Goal: Task Accomplishment & Management: Complete application form

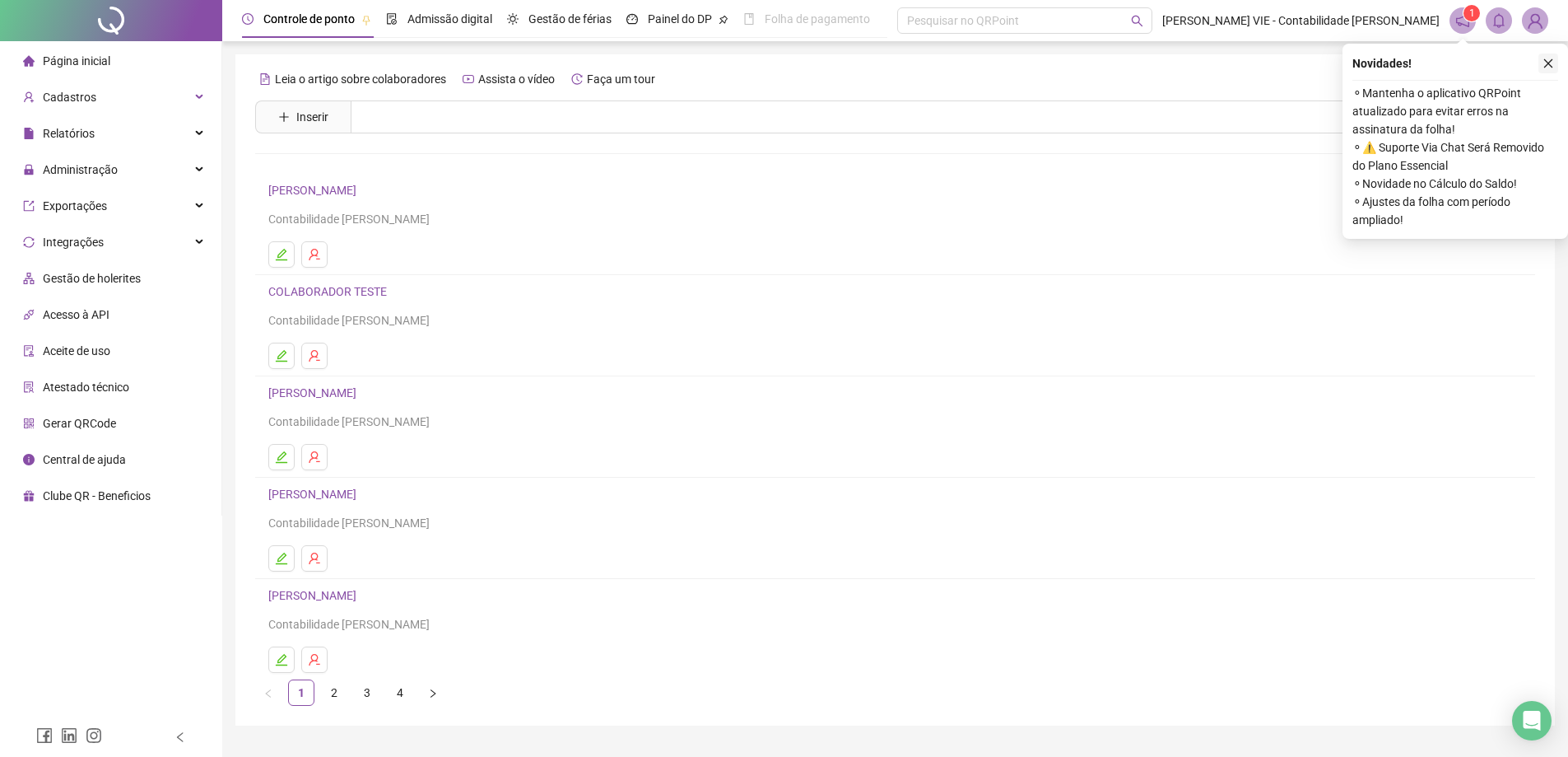
click at [1548, 60] on icon "close" at bounding box center [1548, 63] width 12 height 12
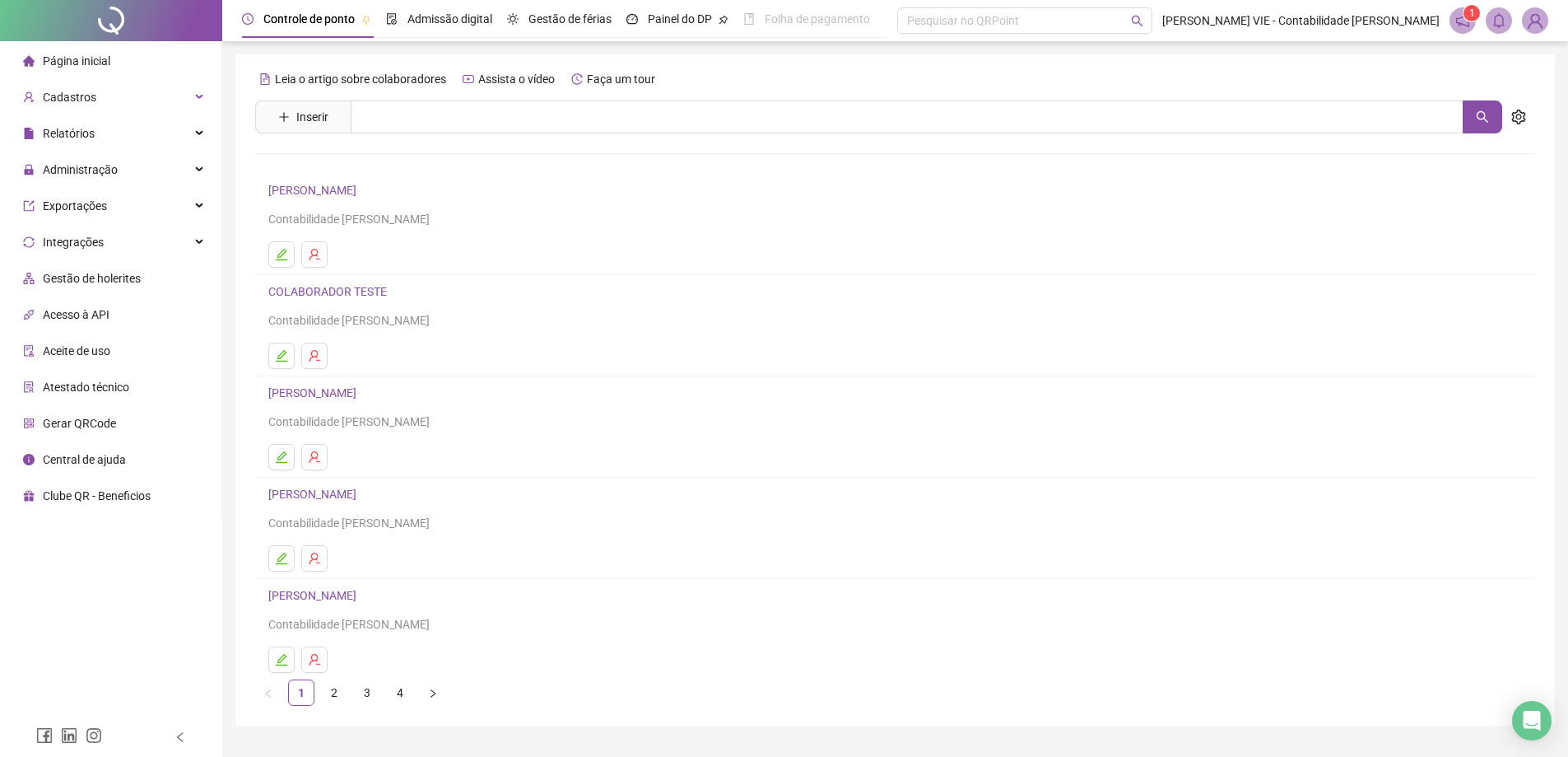
click at [70, 75] on div "Página inicial" at bounding box center [67, 61] width 87 height 33
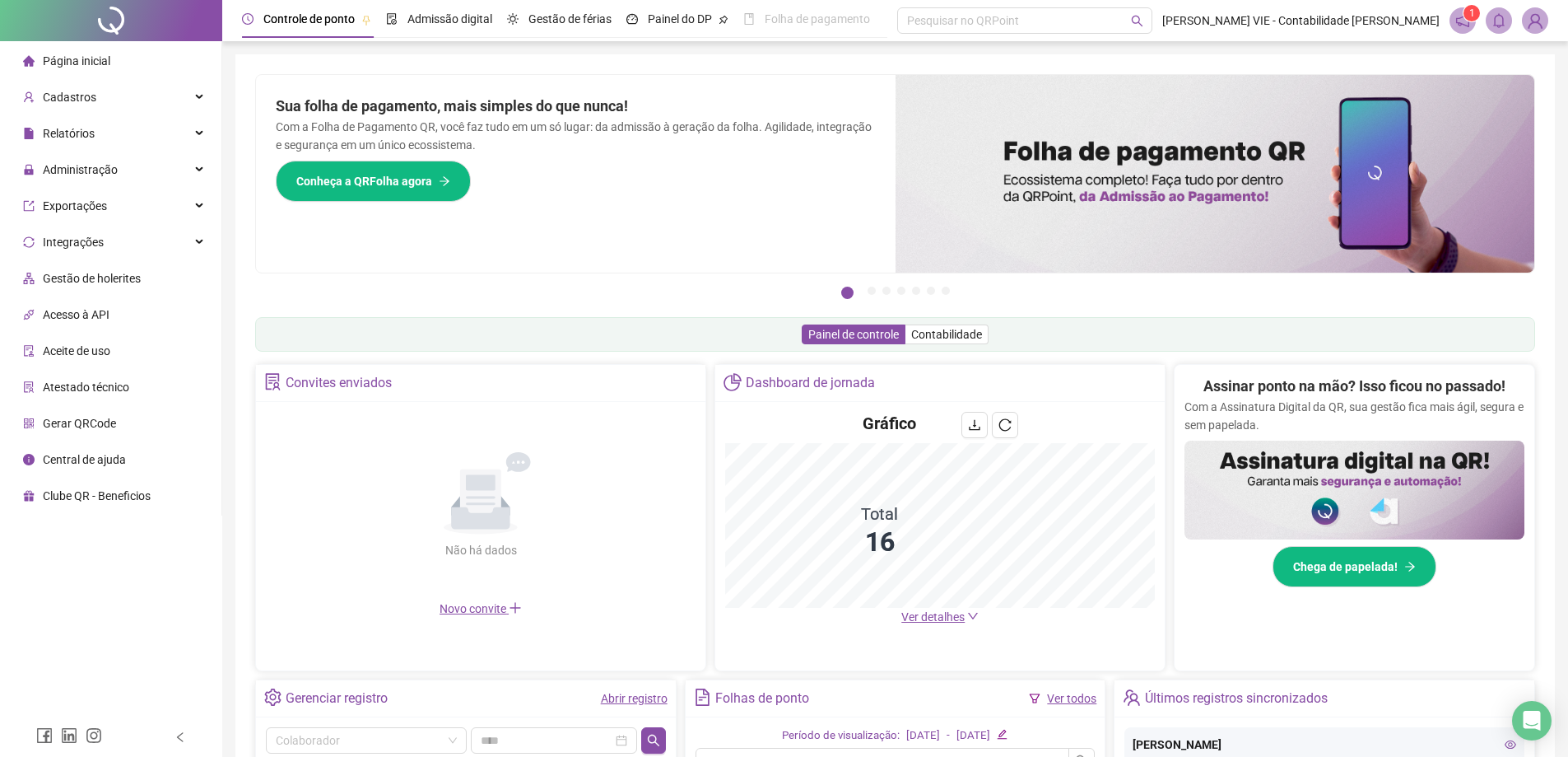
click at [1540, 21] on img at bounding box center [1535, 20] width 25 height 25
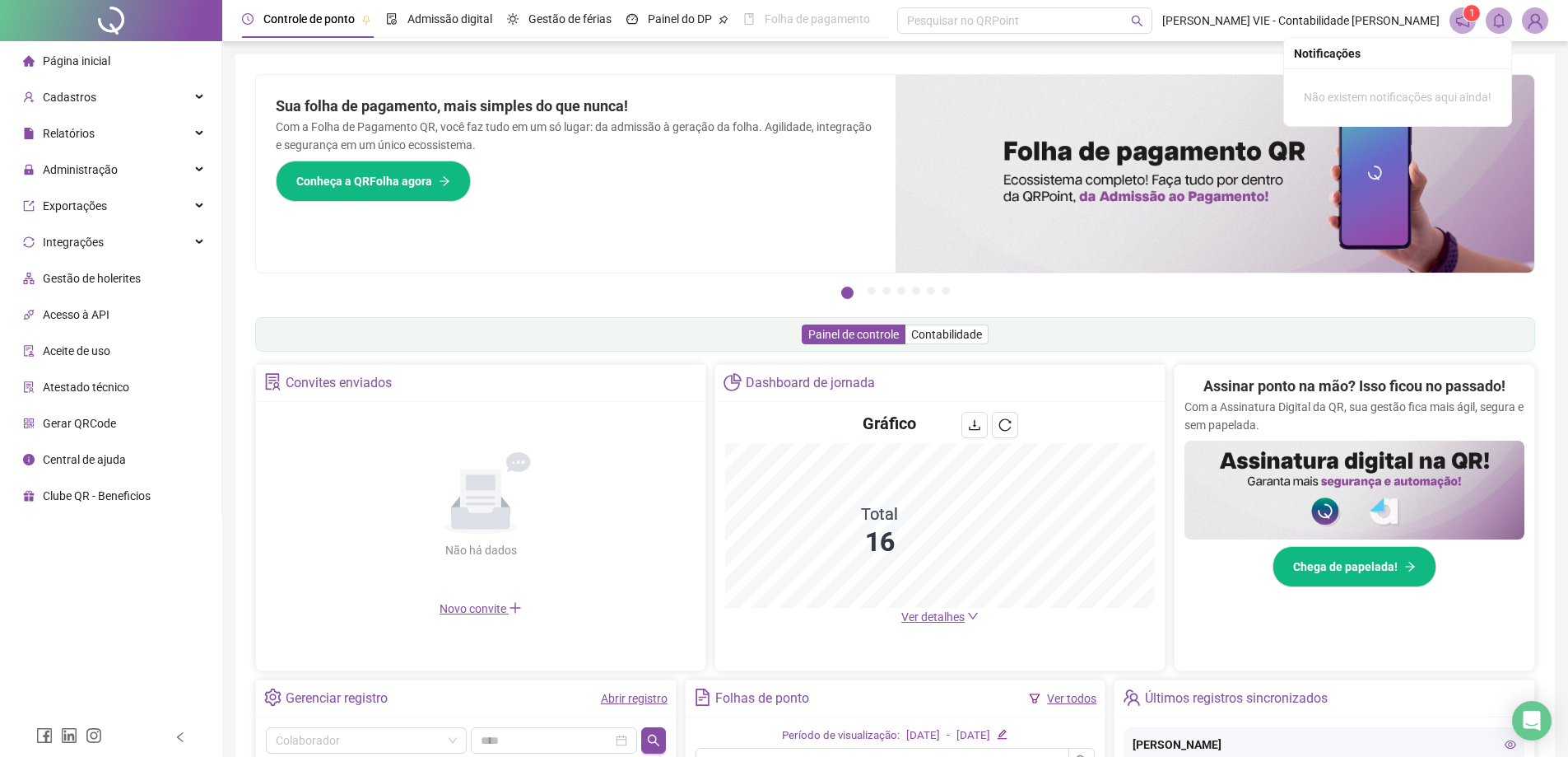
click at [1494, 25] on icon "bell" at bounding box center [1499, 20] width 15 height 15
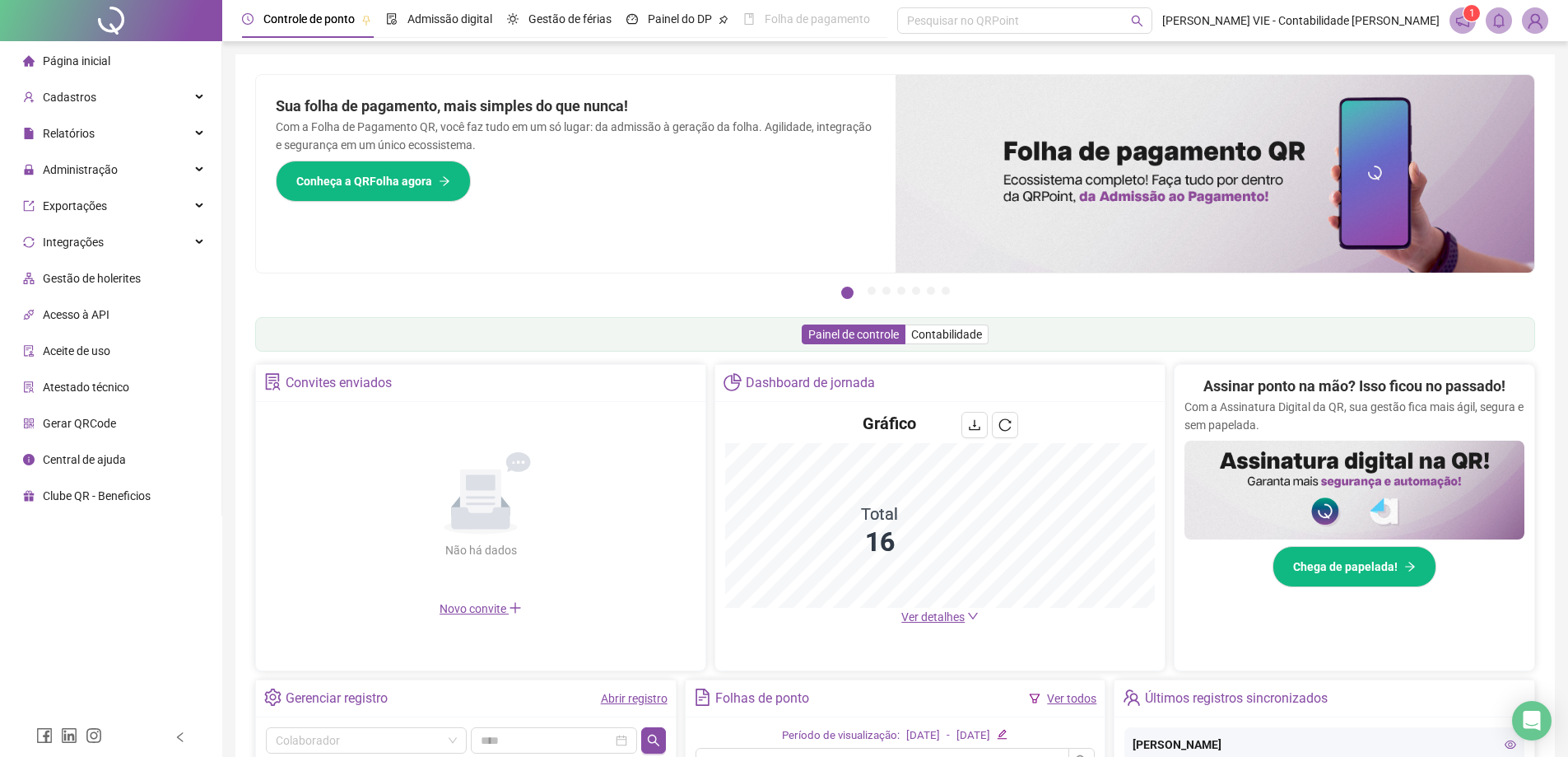
click at [738, 74] on div "Sua folha de pagamento, mais simples do que nunca! Com a Folha de Pagamento QR,…" at bounding box center [895, 174] width 1280 height 199
click at [67, 166] on span "Administração" at bounding box center [80, 169] width 75 height 13
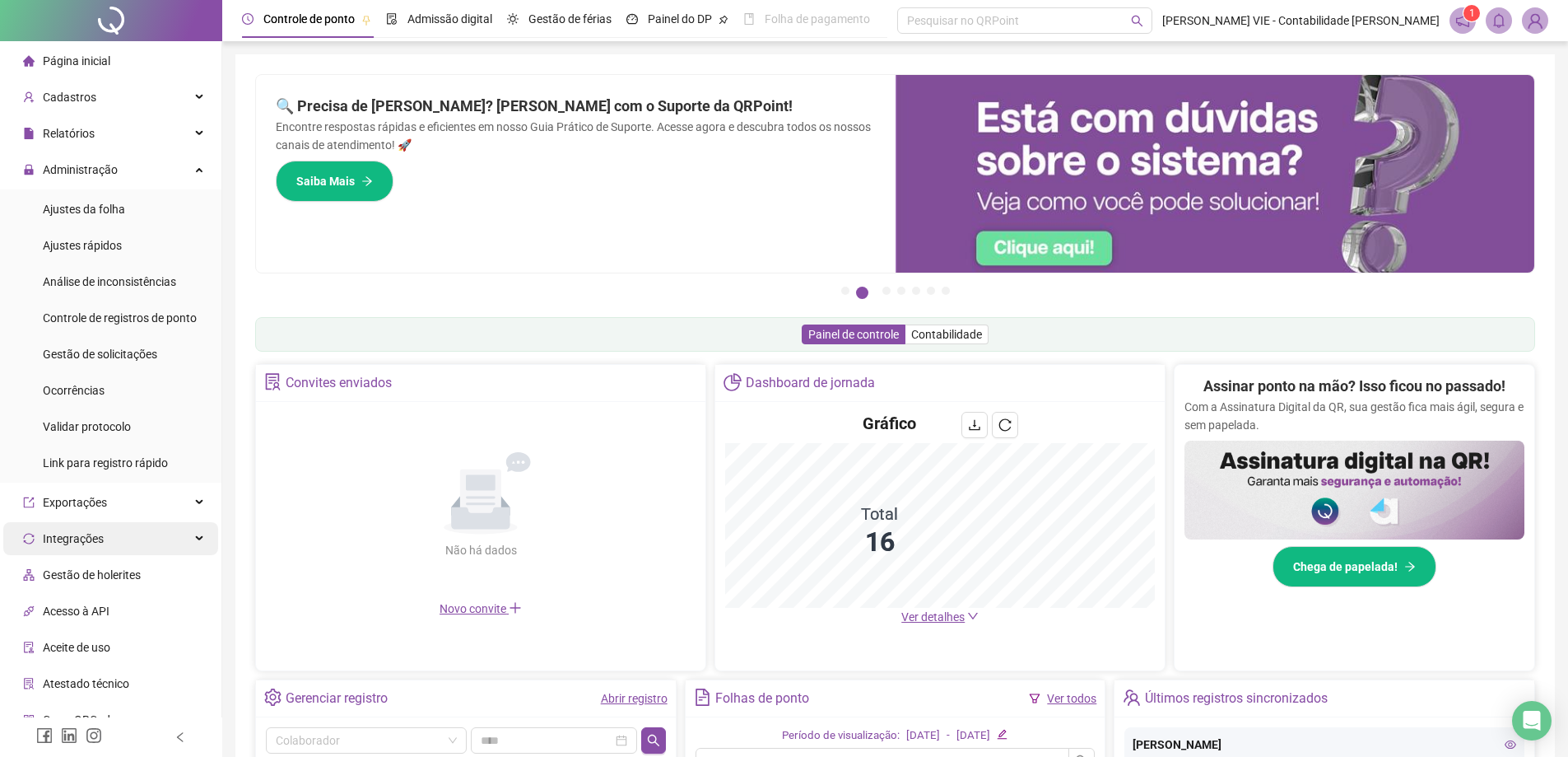
click at [183, 538] on div "Integrações" at bounding box center [110, 538] width 215 height 33
click at [180, 540] on div "Integrações" at bounding box center [110, 538] width 215 height 33
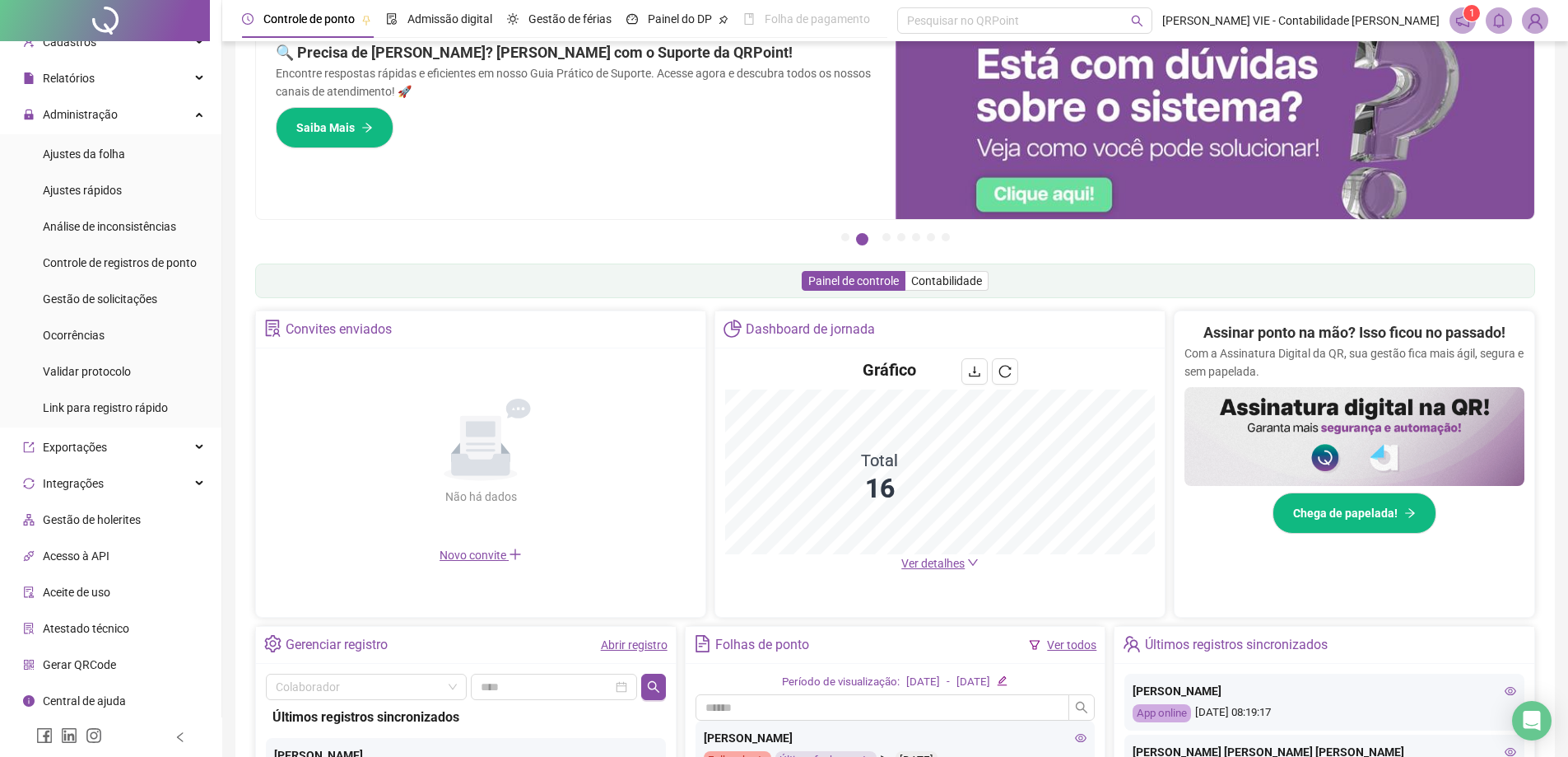
scroll to position [82, 0]
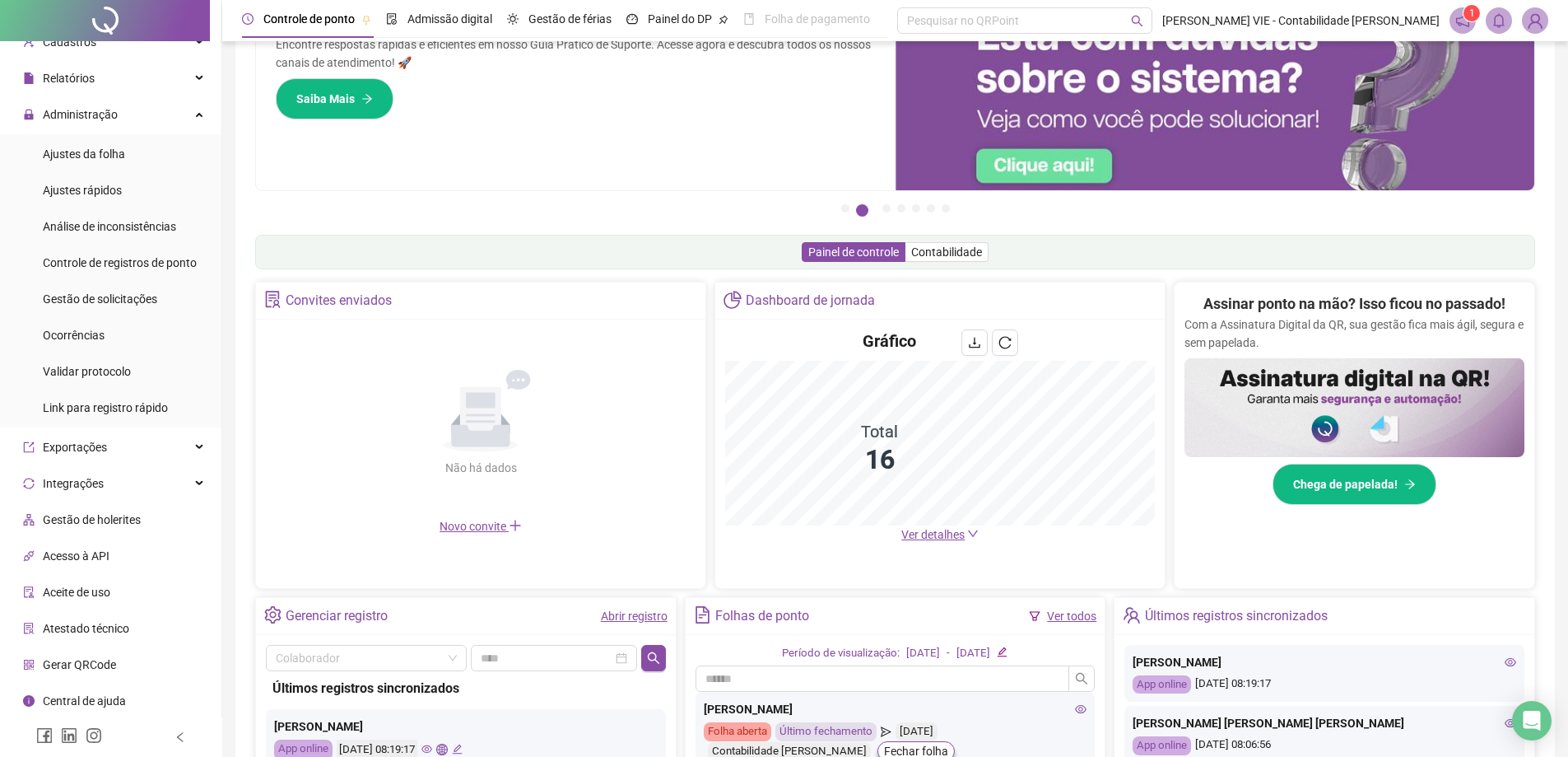
click at [138, 691] on li "Central de ajuda" at bounding box center [110, 700] width 215 height 33
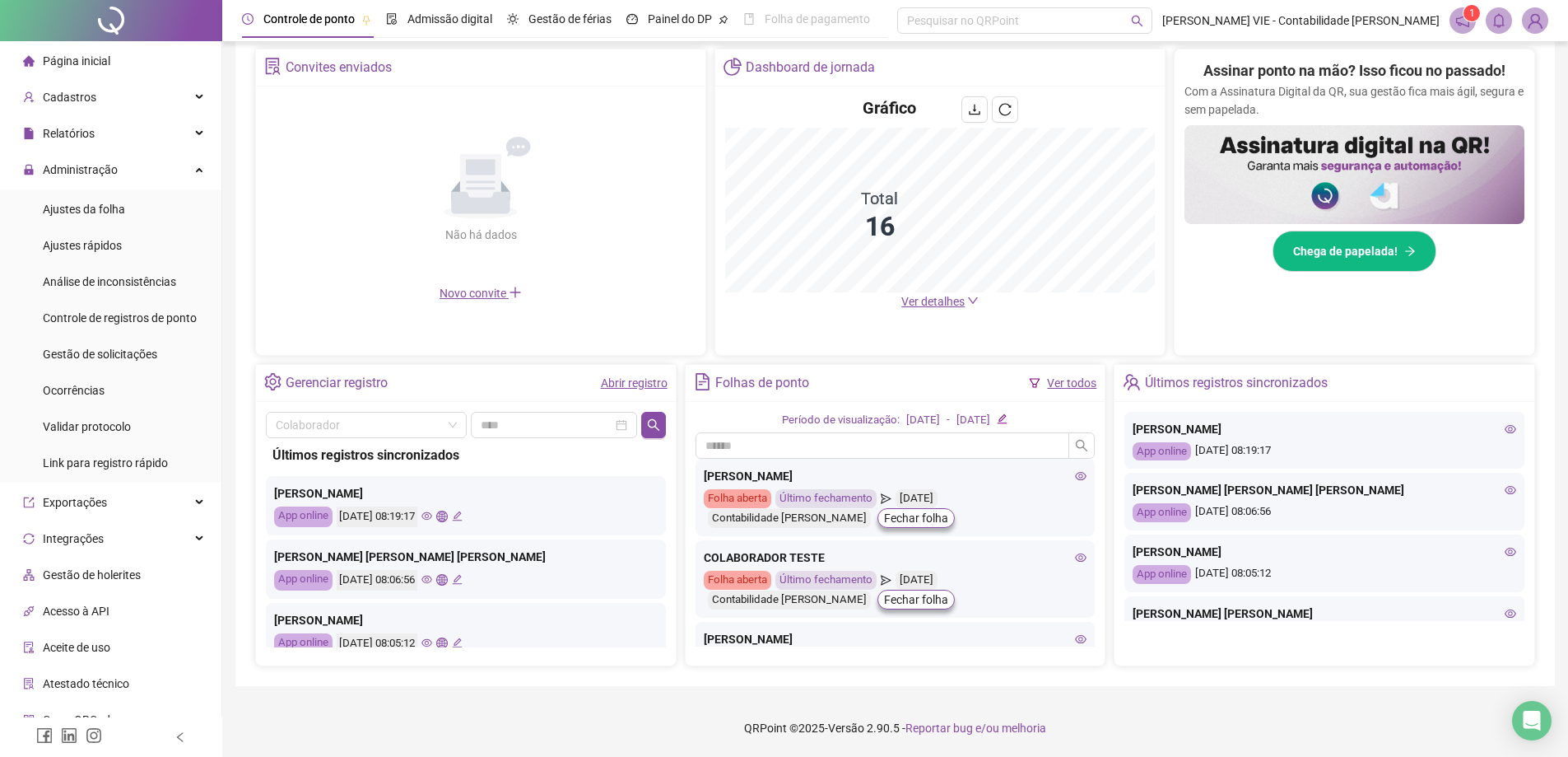
scroll to position [0, 0]
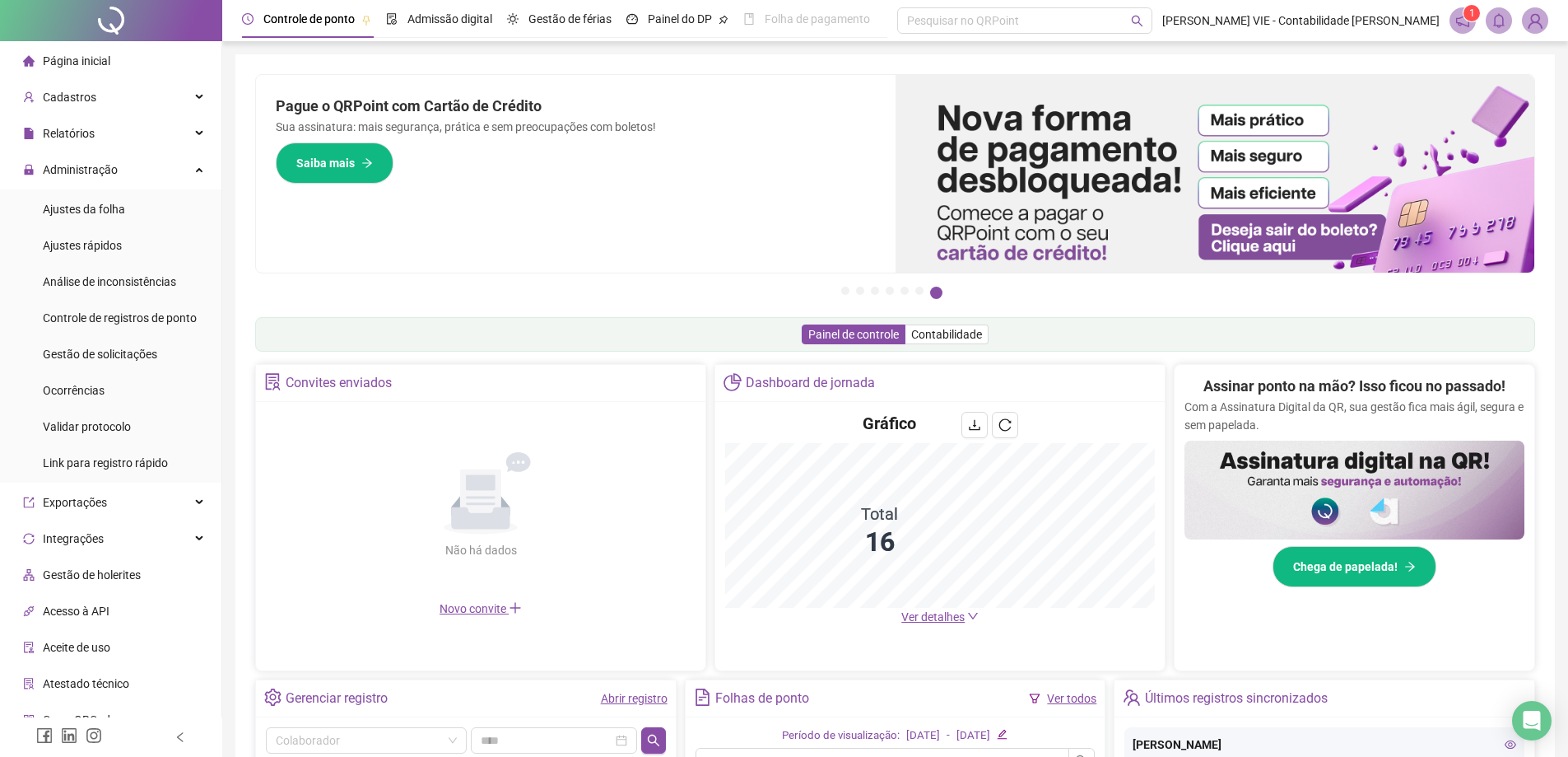
click at [1461, 17] on icon "notification" at bounding box center [1462, 20] width 13 height 13
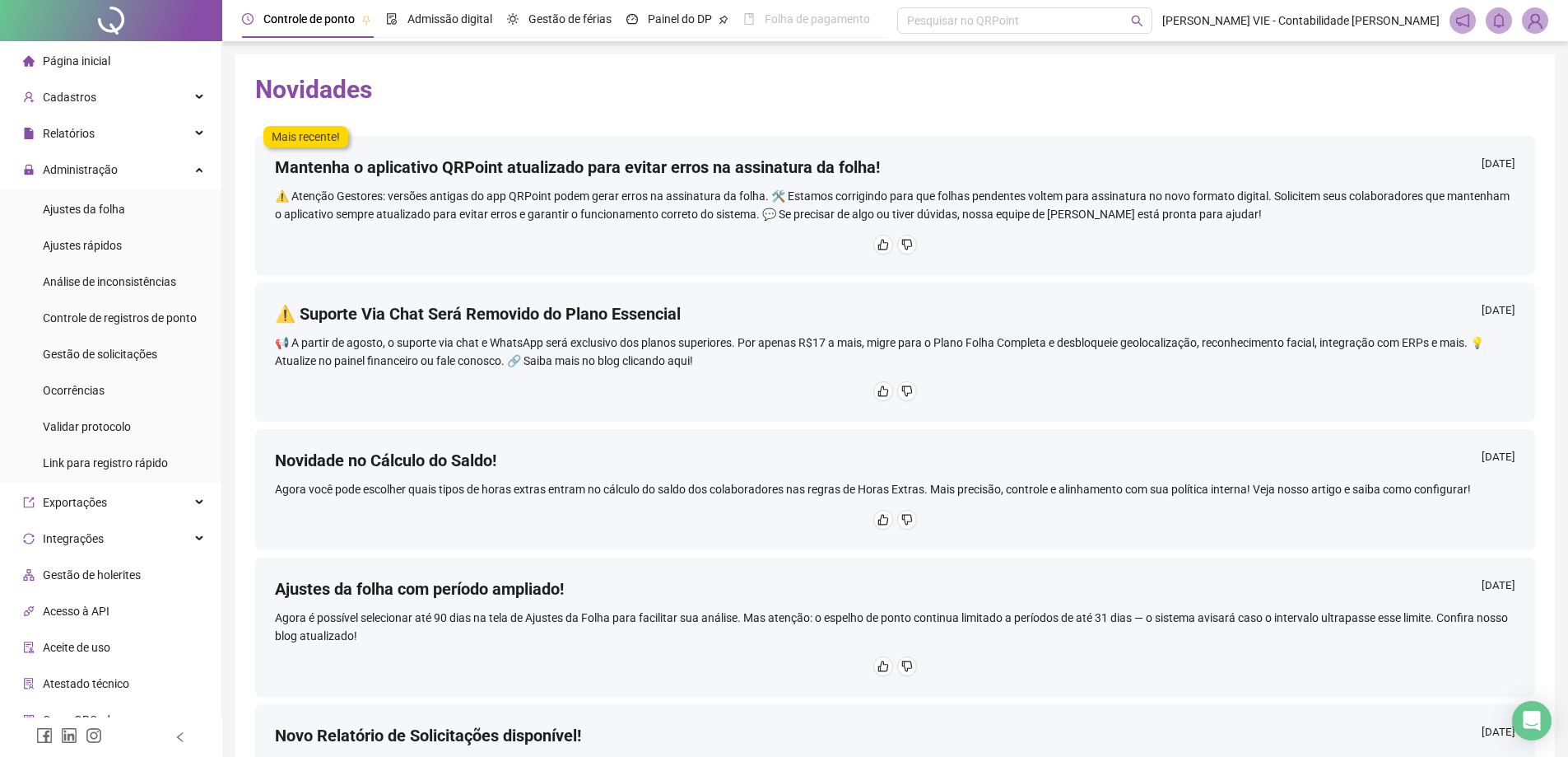
click at [1531, 20] on img at bounding box center [1535, 20] width 25 height 25
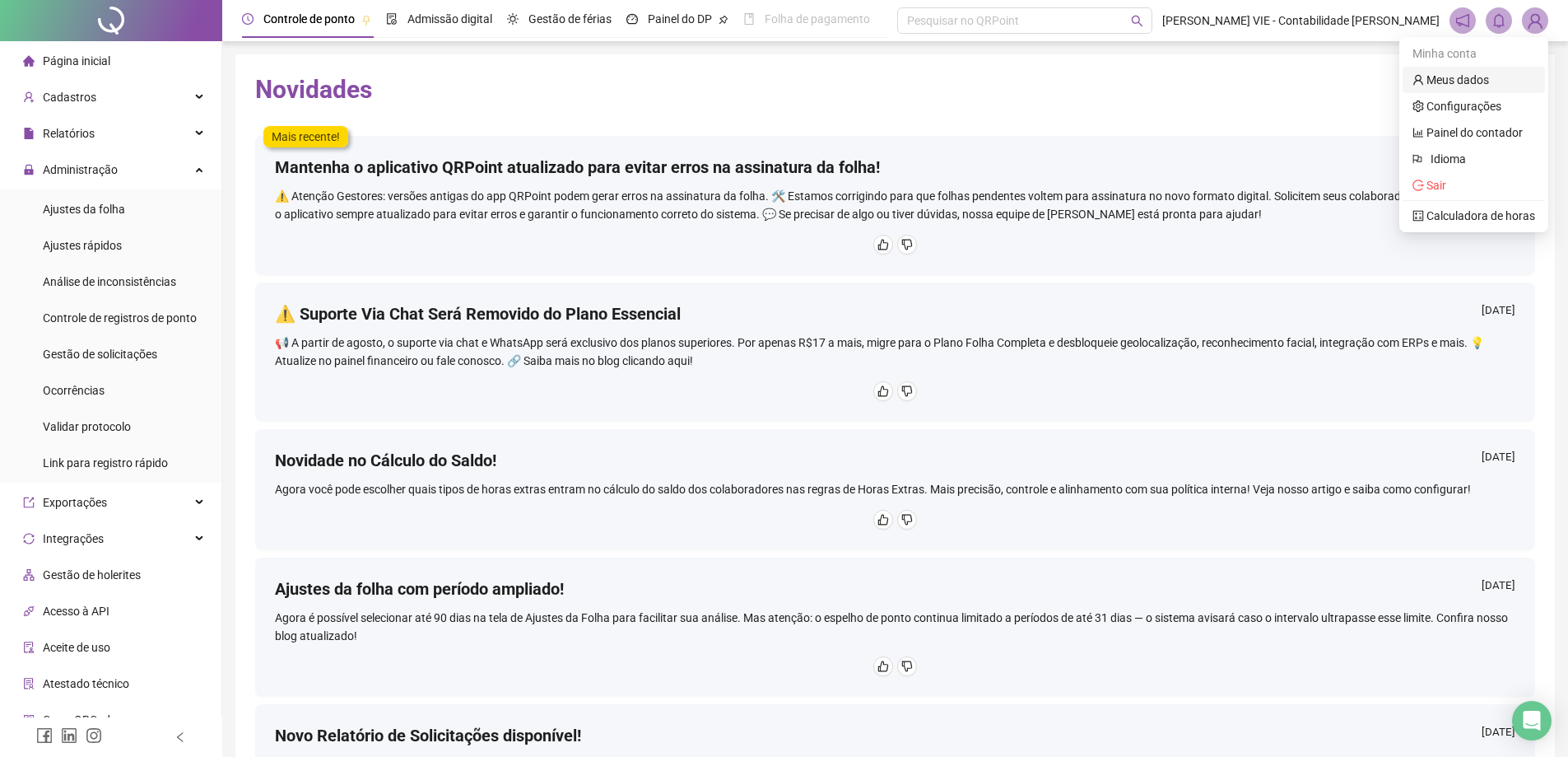
click at [1481, 83] on link "Meus dados" at bounding box center [1450, 79] width 77 height 13
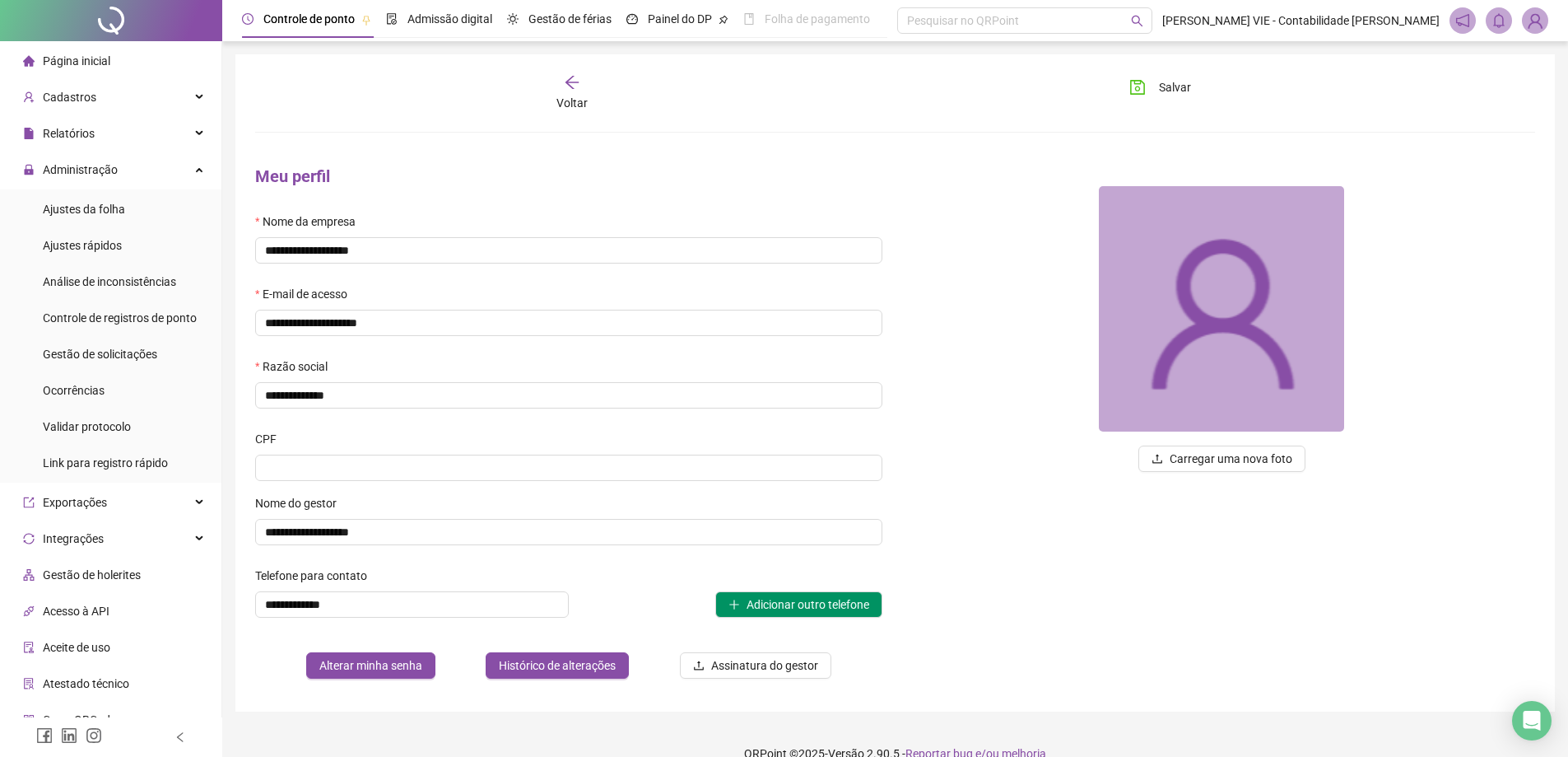
click at [88, 389] on span "Ocorrências" at bounding box center [73, 390] width 61 height 13
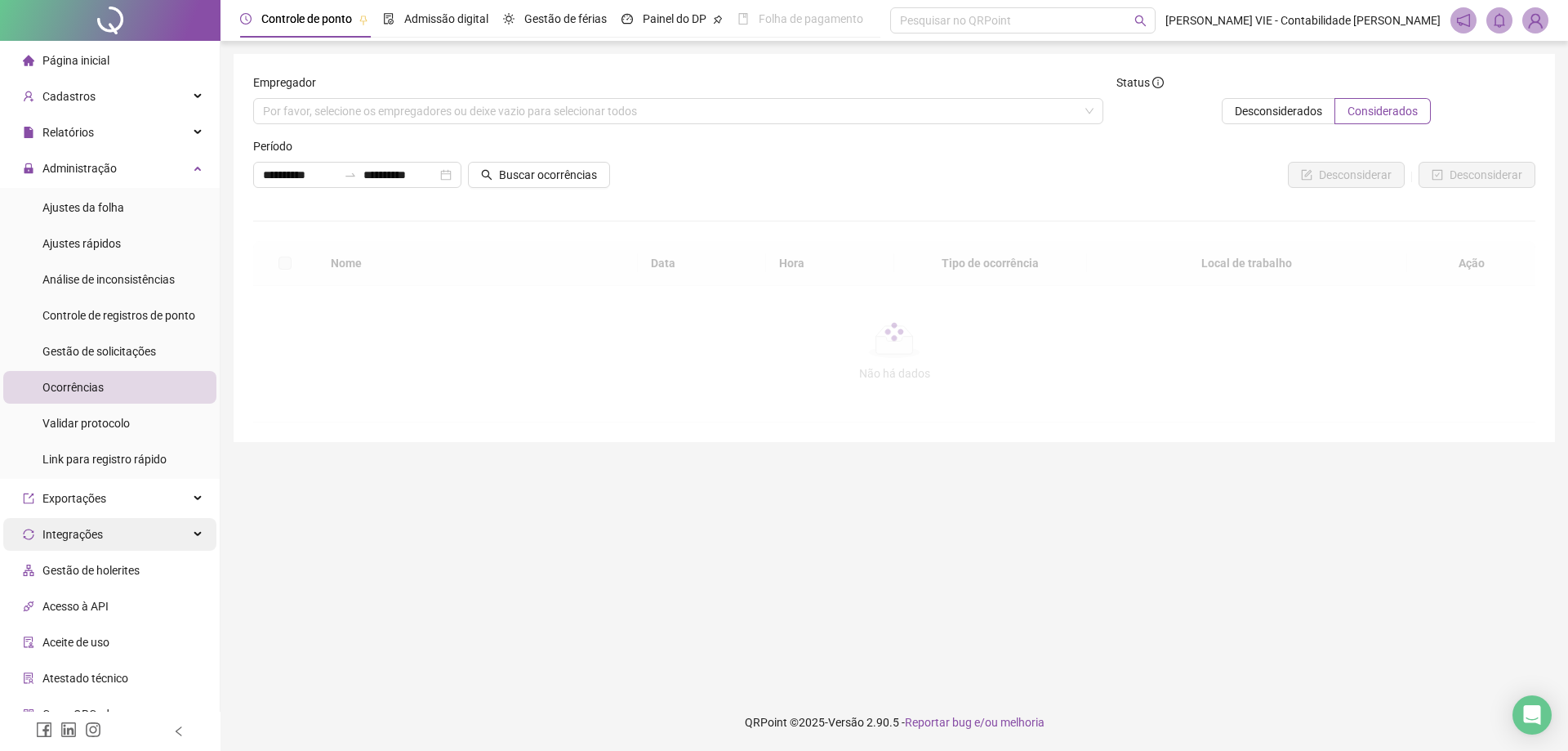
click at [89, 533] on span "Integrações" at bounding box center [72, 534] width 60 height 13
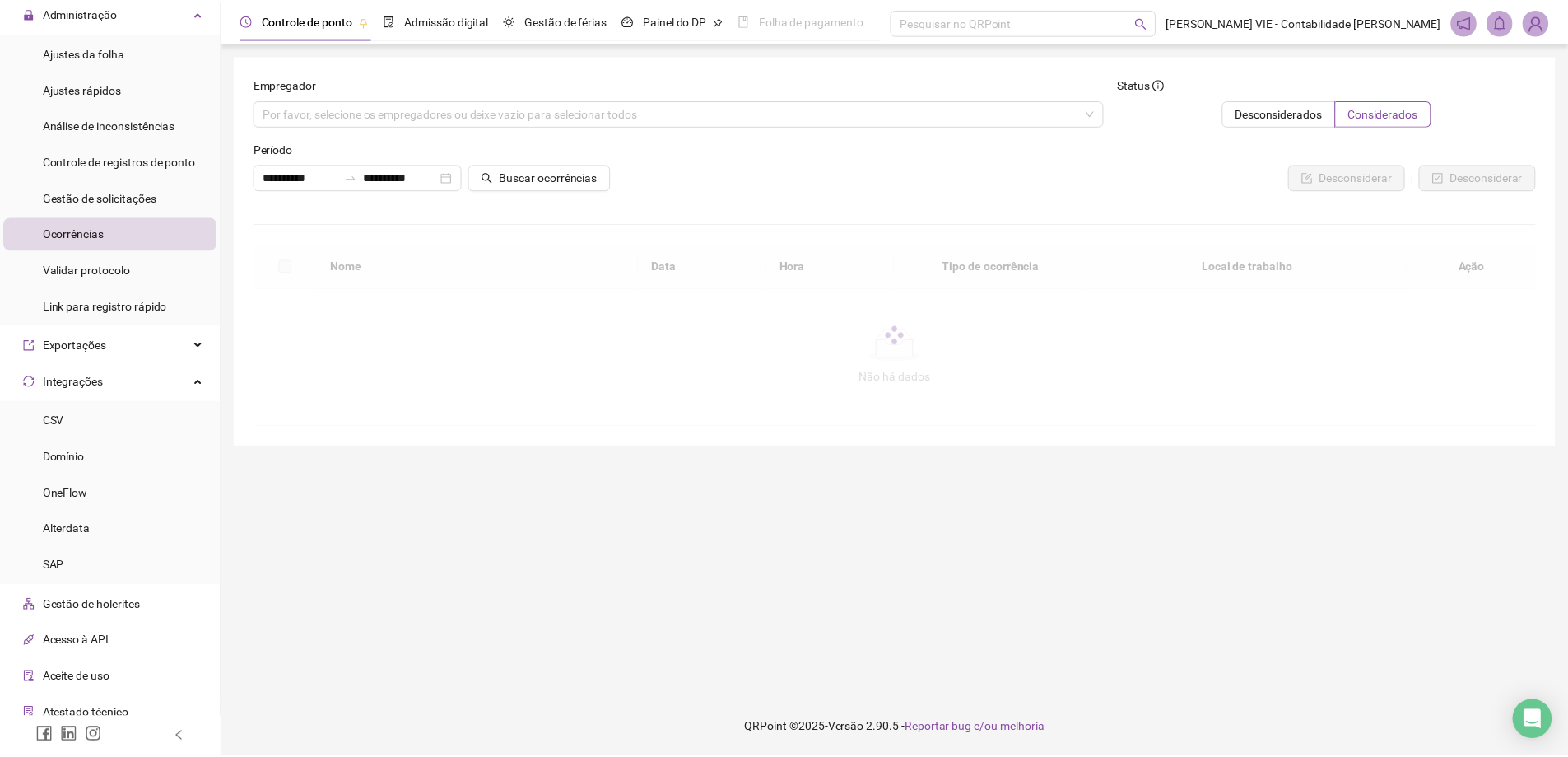
scroll to position [243, 0]
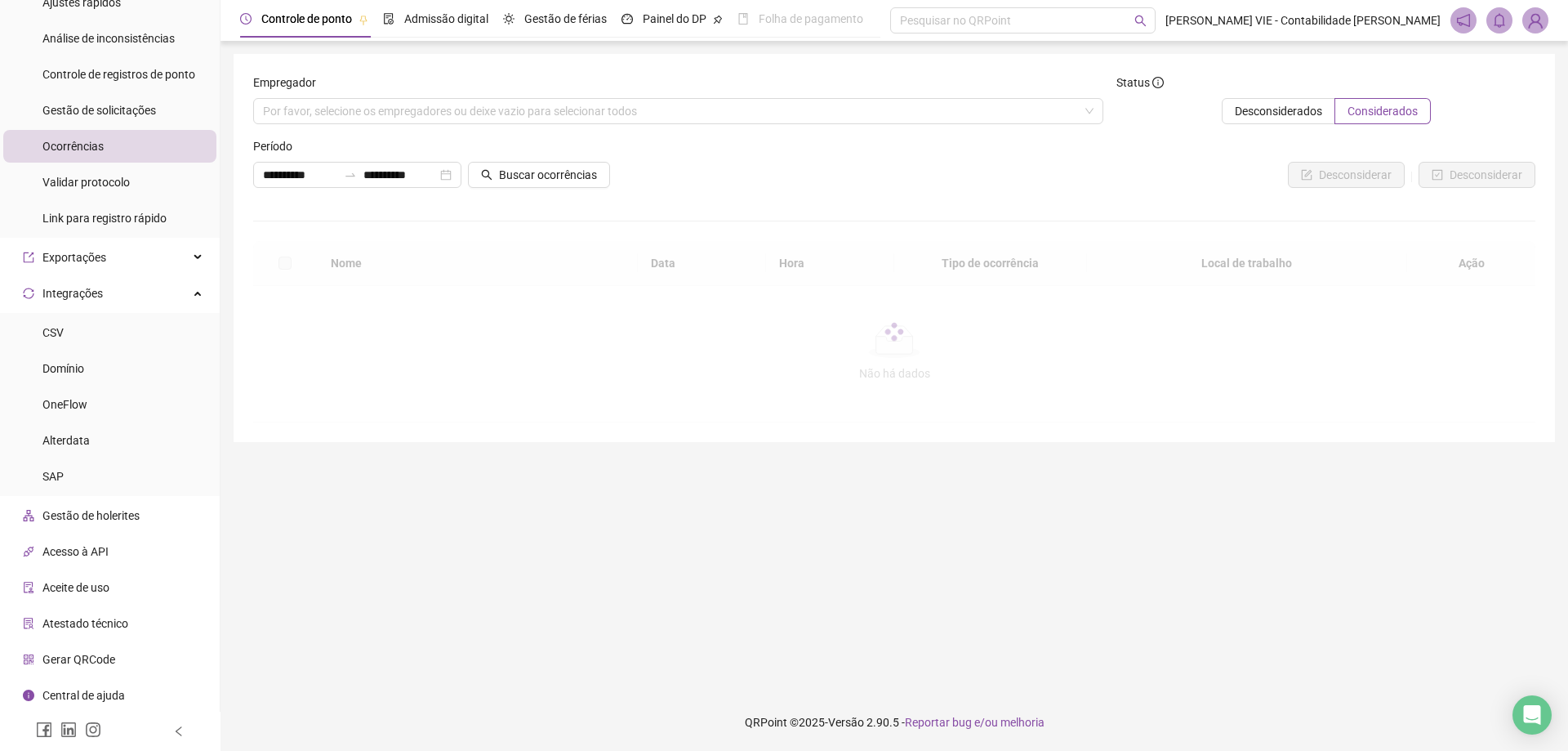
click at [127, 513] on span "Gestão de holerites" at bounding box center [91, 515] width 97 height 13
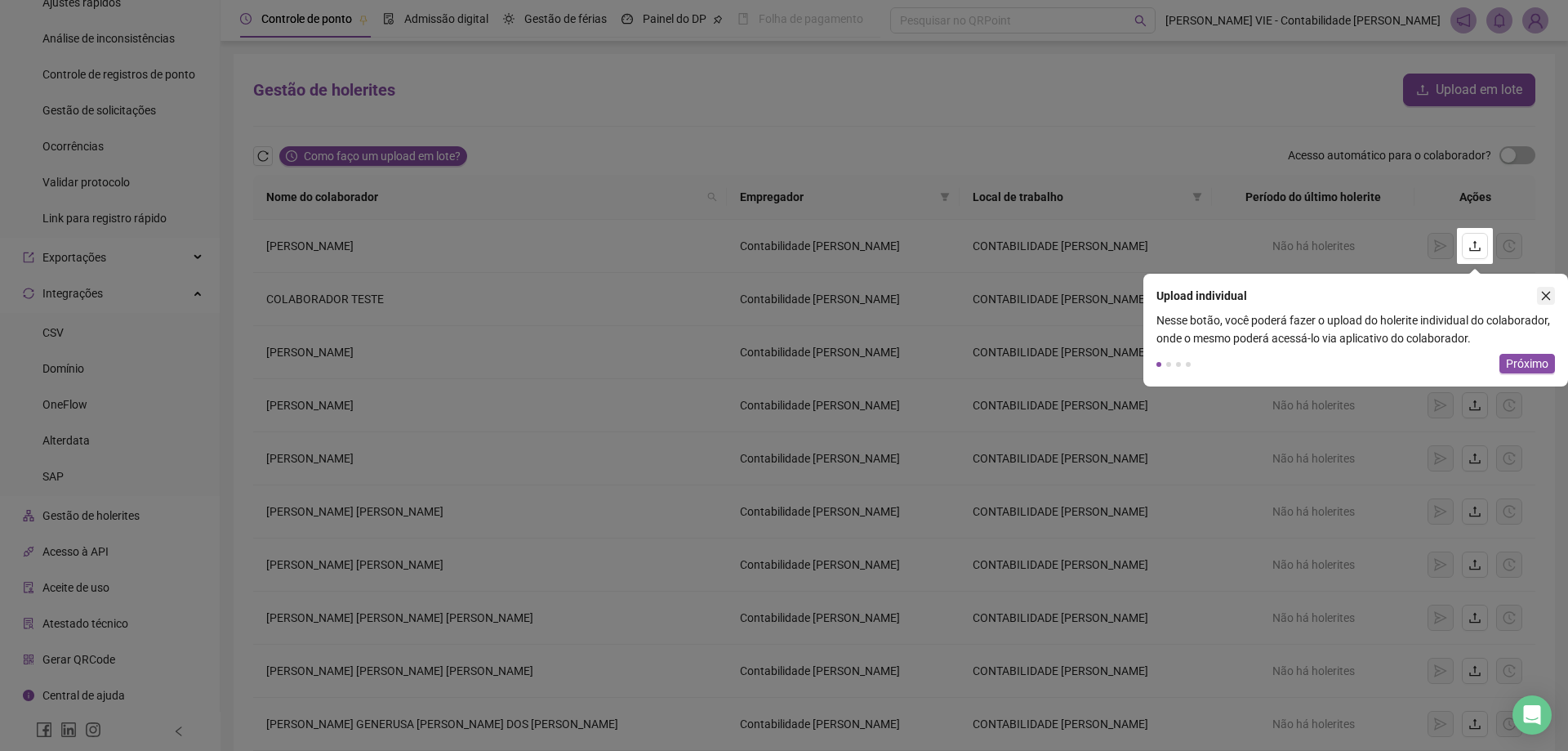
click at [1548, 294] on icon "close" at bounding box center [1546, 296] width 9 height 9
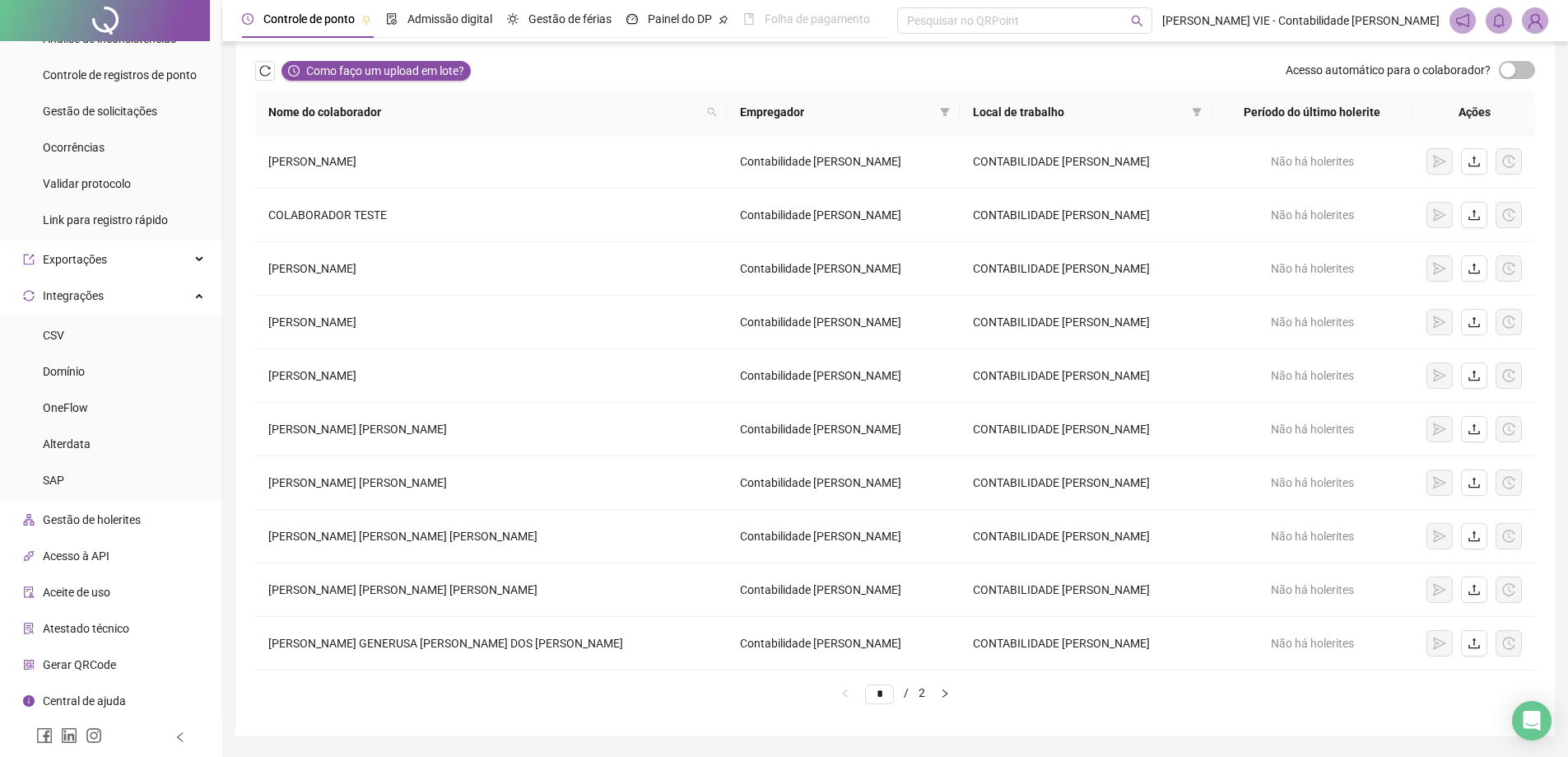
scroll to position [136, 0]
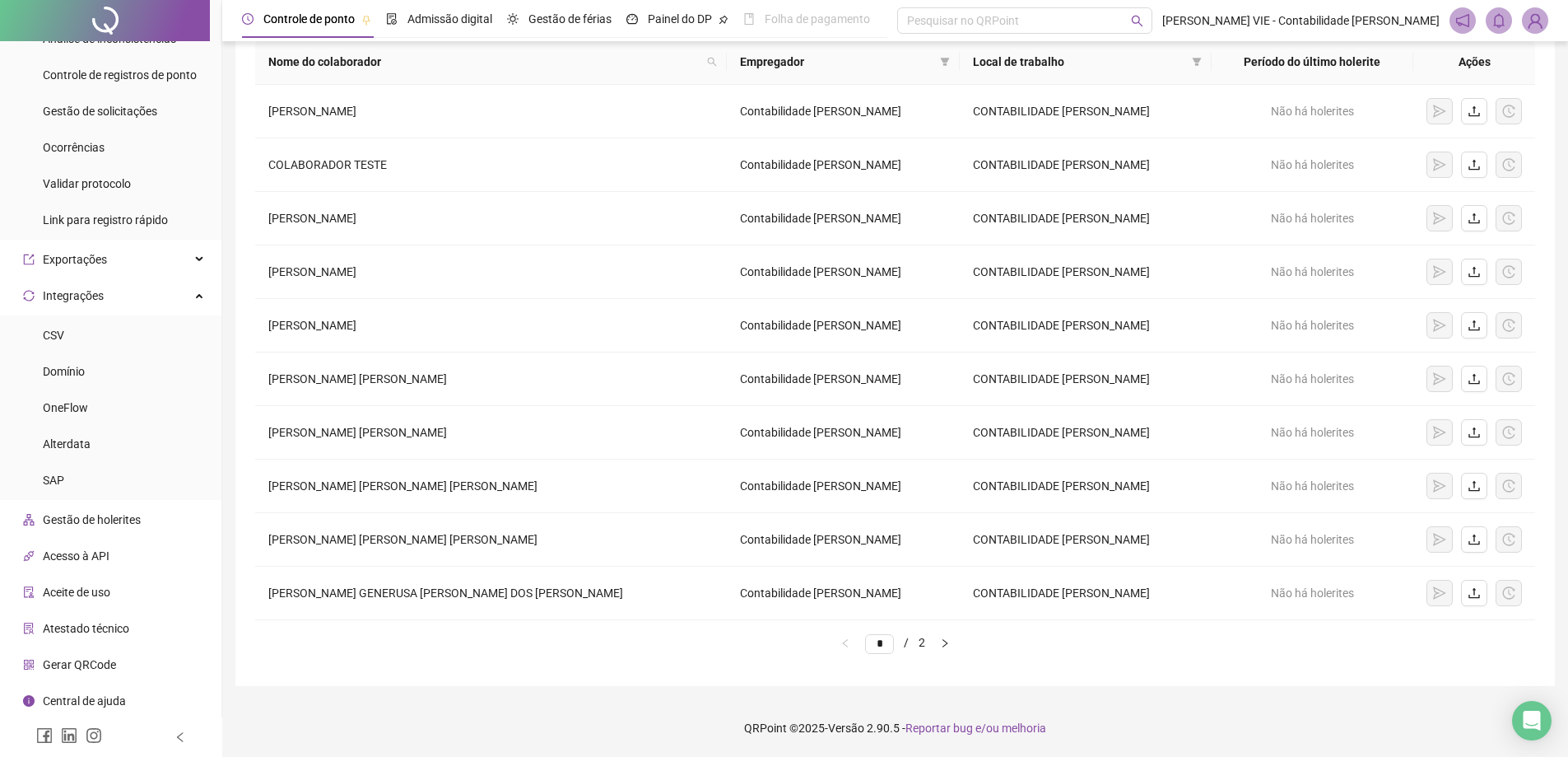
click at [87, 590] on span "Aceite de uso" at bounding box center [77, 591] width 68 height 13
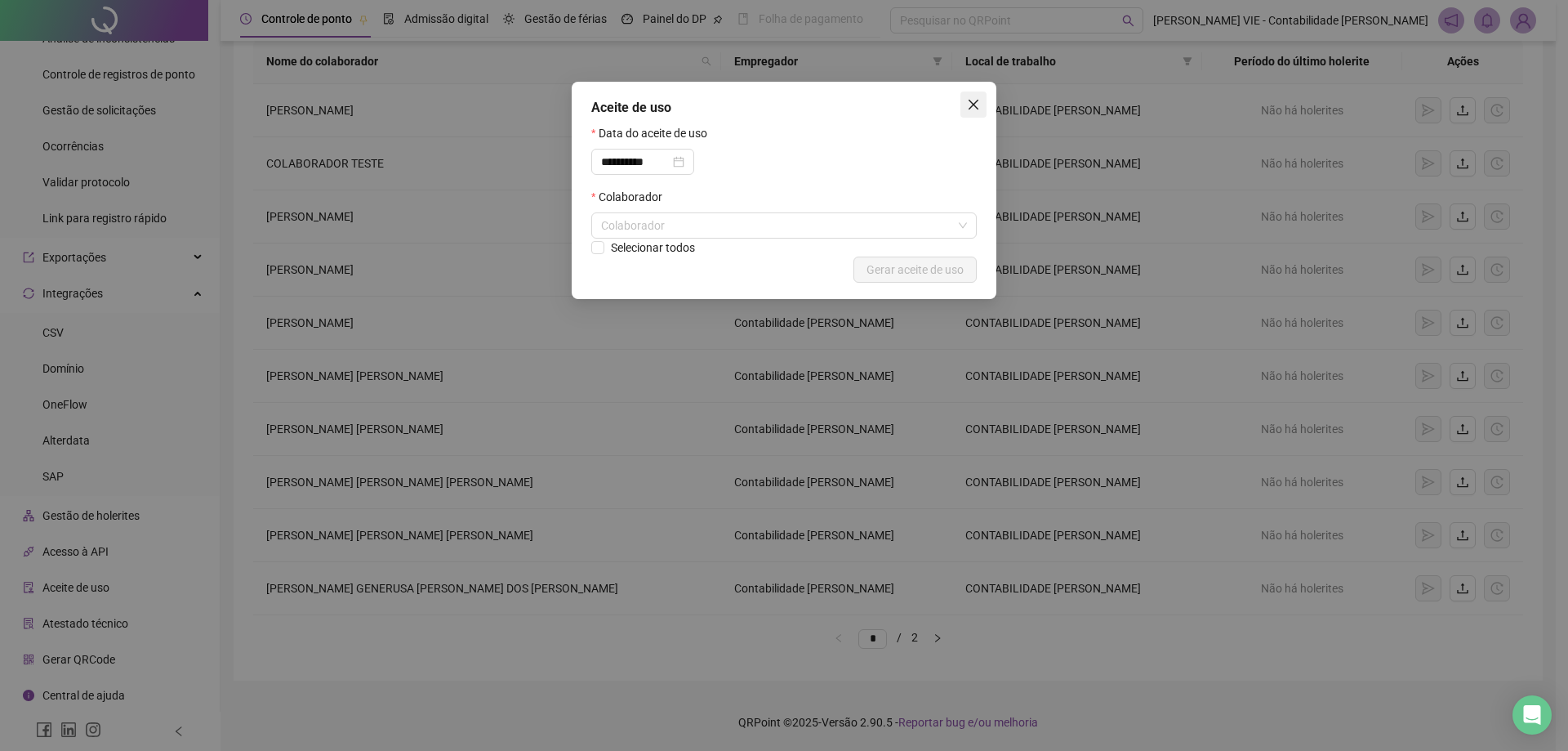
click at [977, 102] on icon "close" at bounding box center [973, 104] width 13 height 13
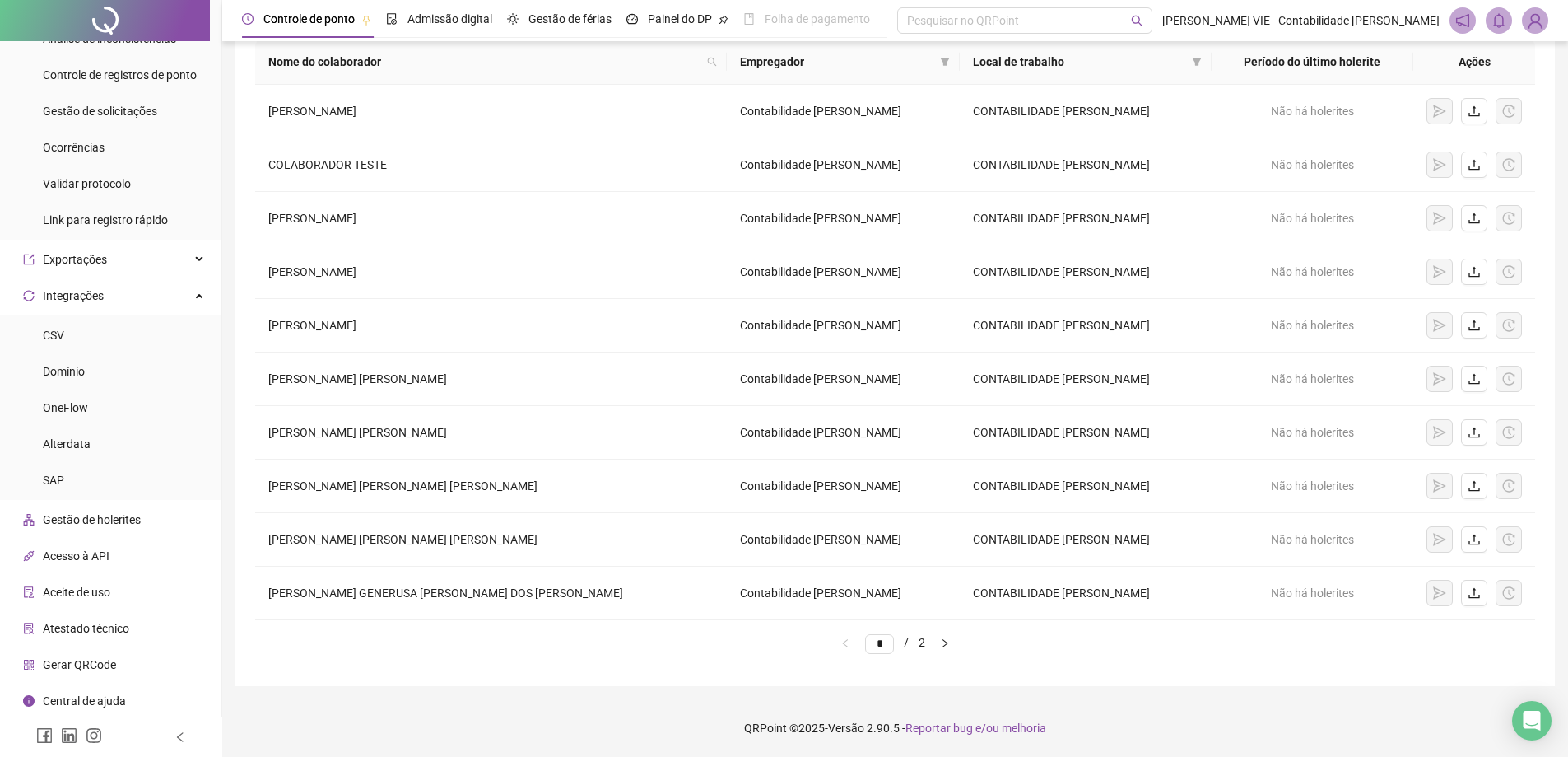
click at [47, 691] on div "Central de ajuda" at bounding box center [75, 700] width 103 height 33
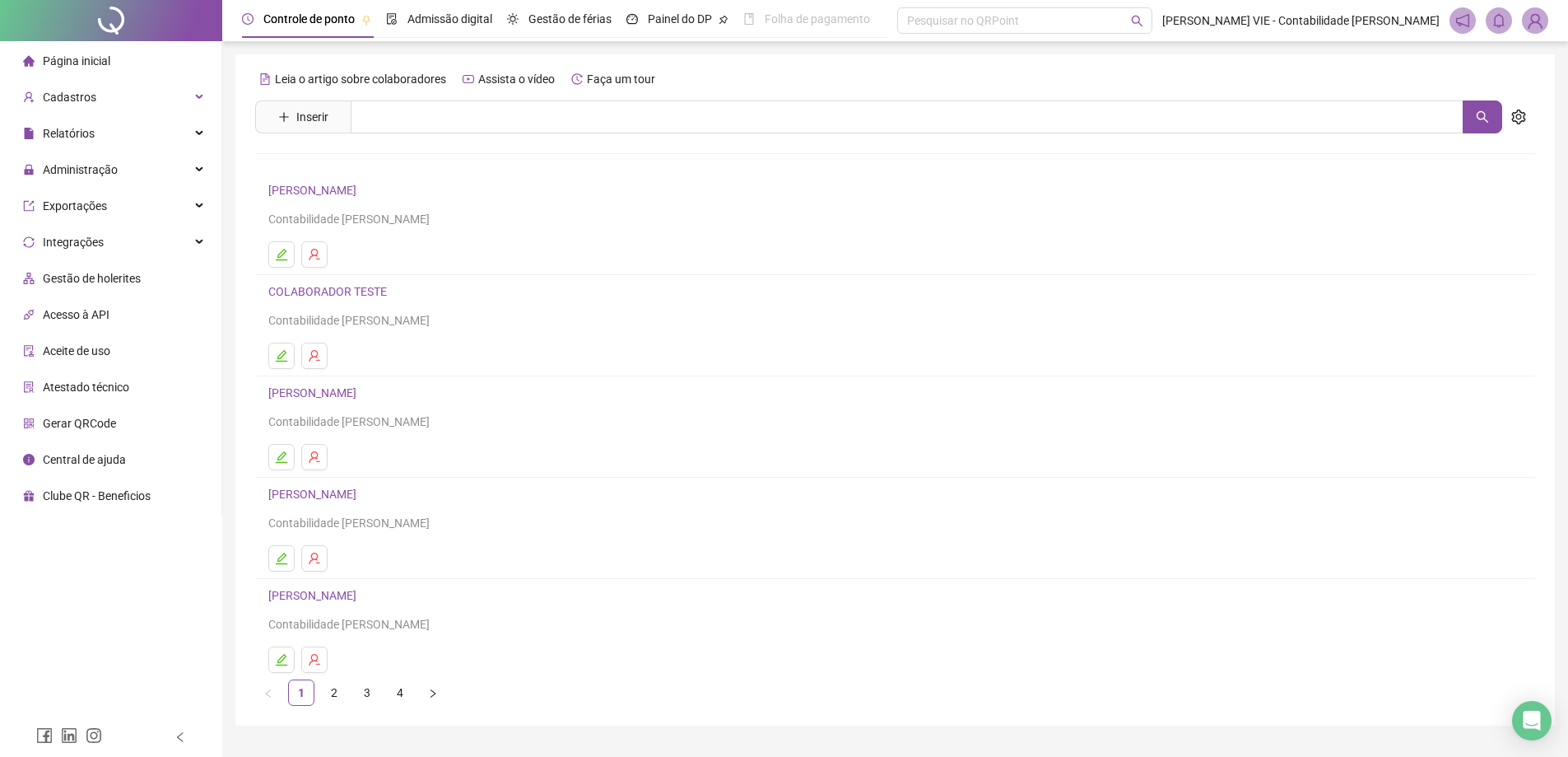
click at [114, 64] on li "Página inicial" at bounding box center [110, 61] width 215 height 33
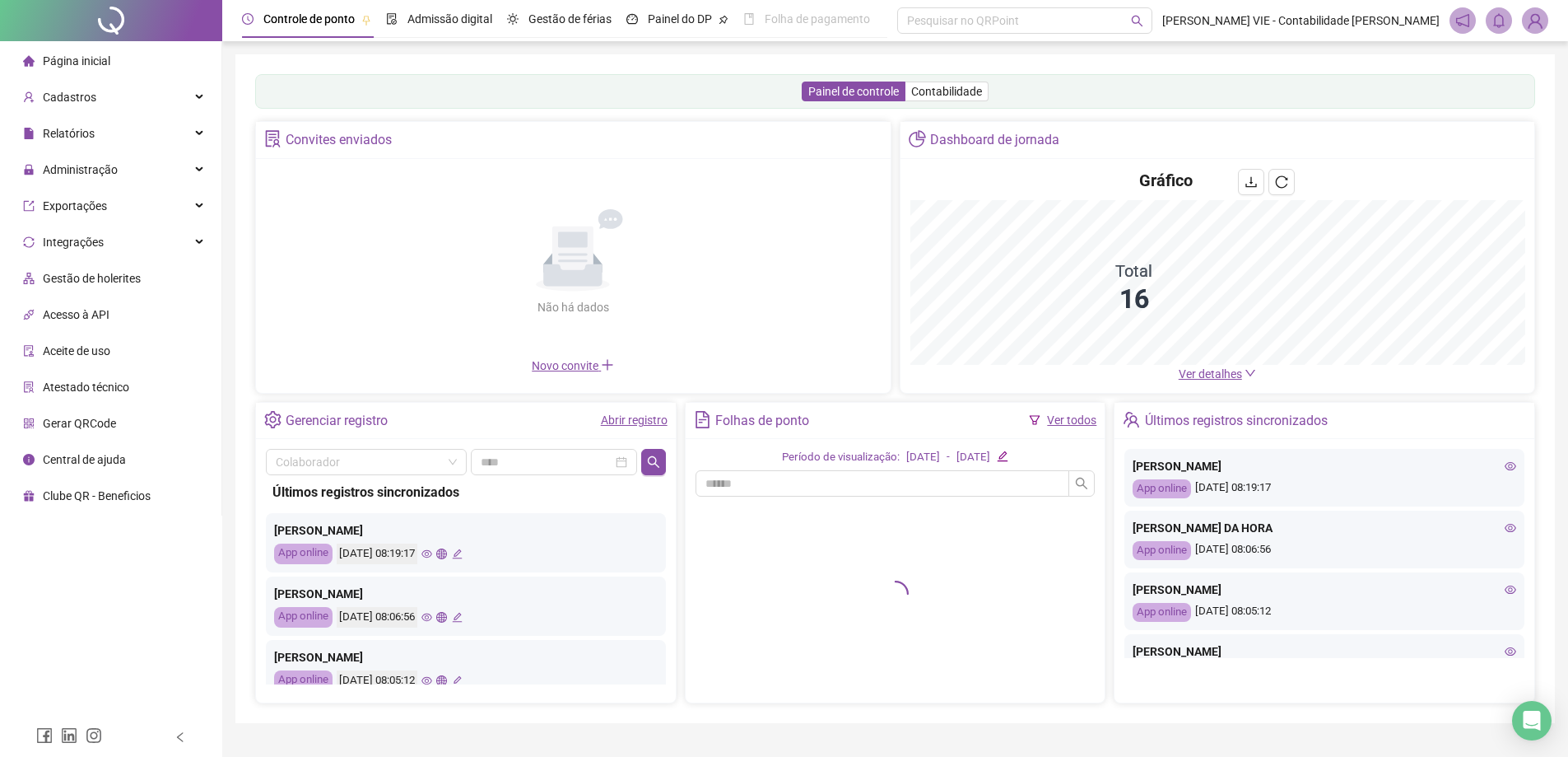
click at [579, 364] on span "Novo convite" at bounding box center [573, 365] width 82 height 13
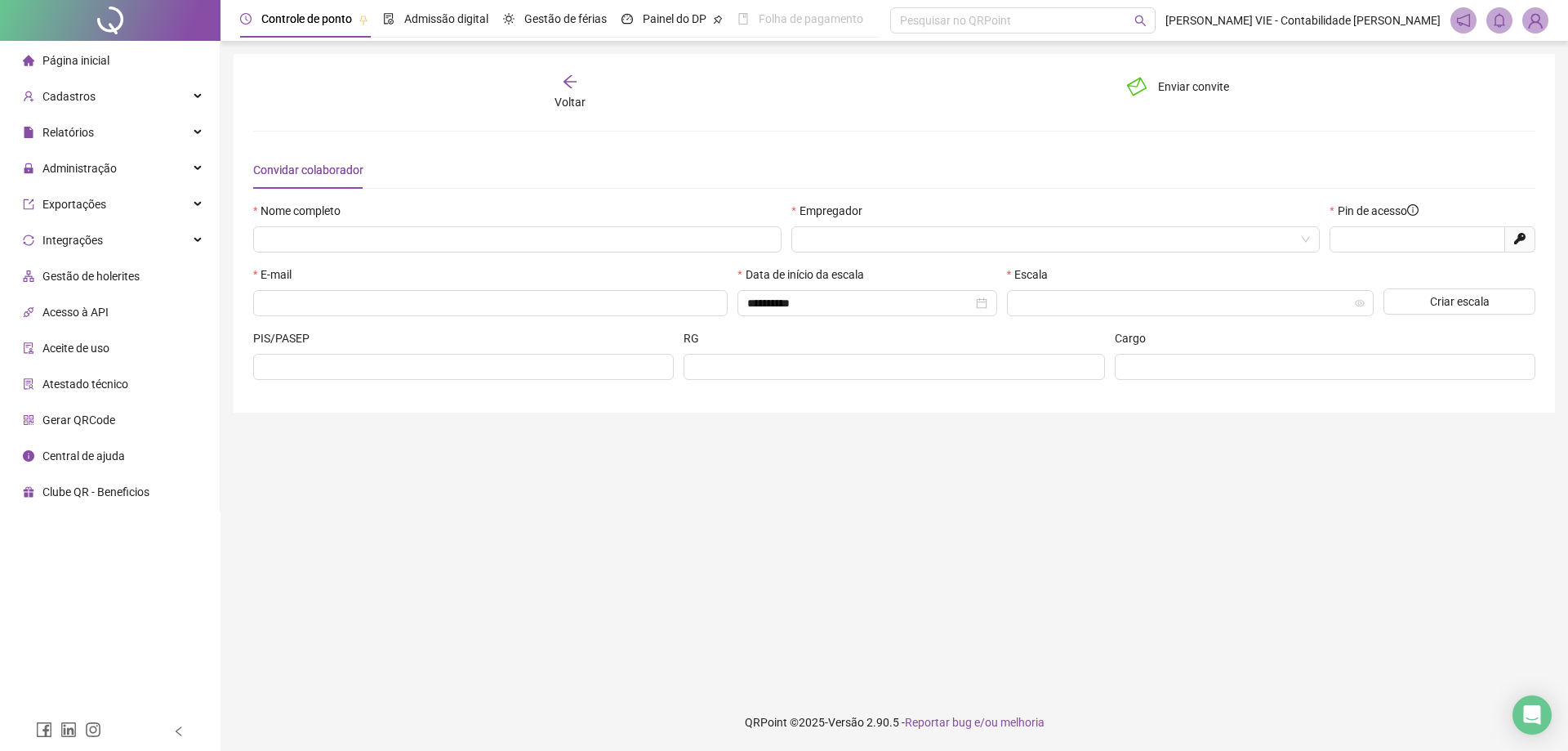
type input "*****"
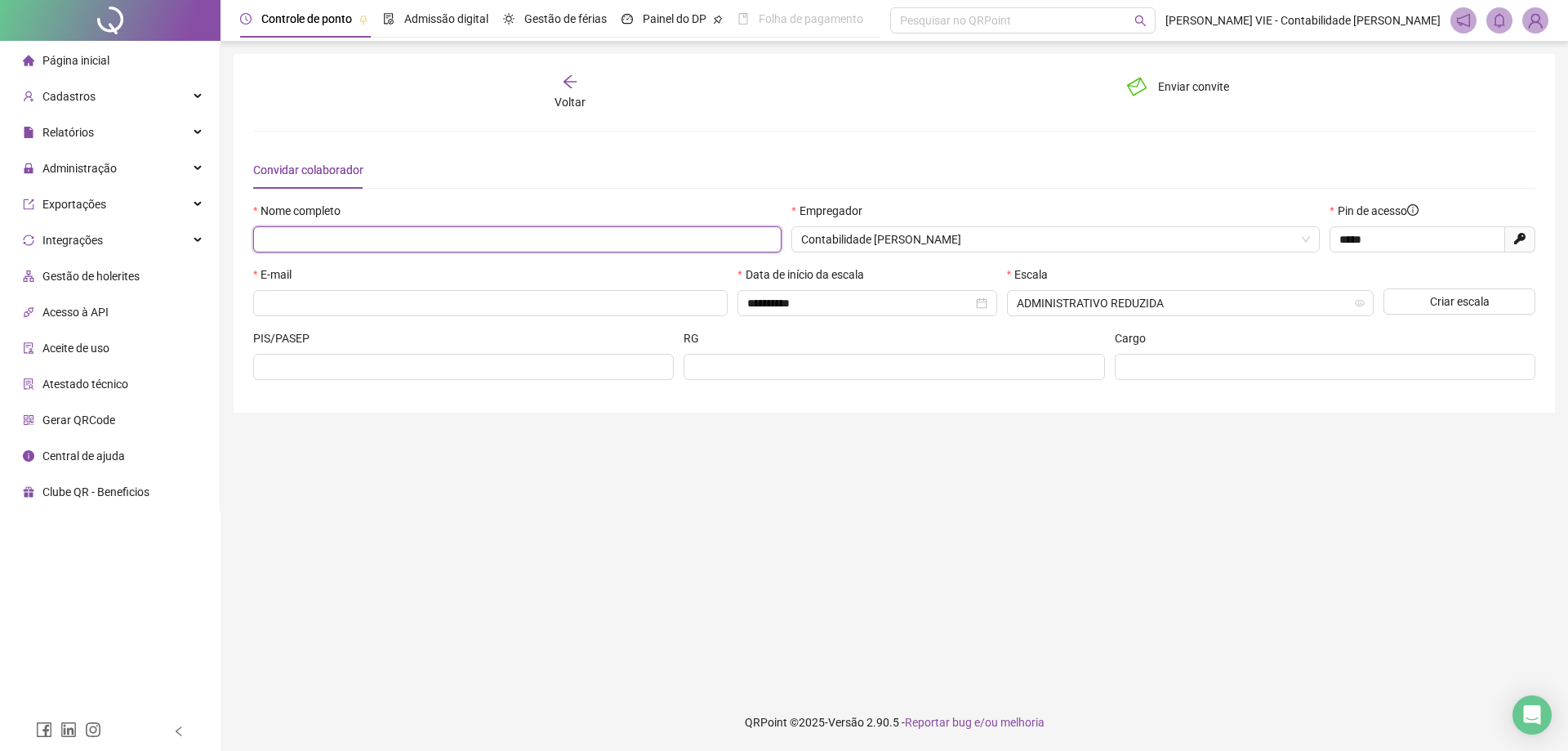
click at [376, 238] on input "text" at bounding box center [518, 239] width 528 height 27
click at [81, 65] on span "Página inicial" at bounding box center [76, 60] width 67 height 13
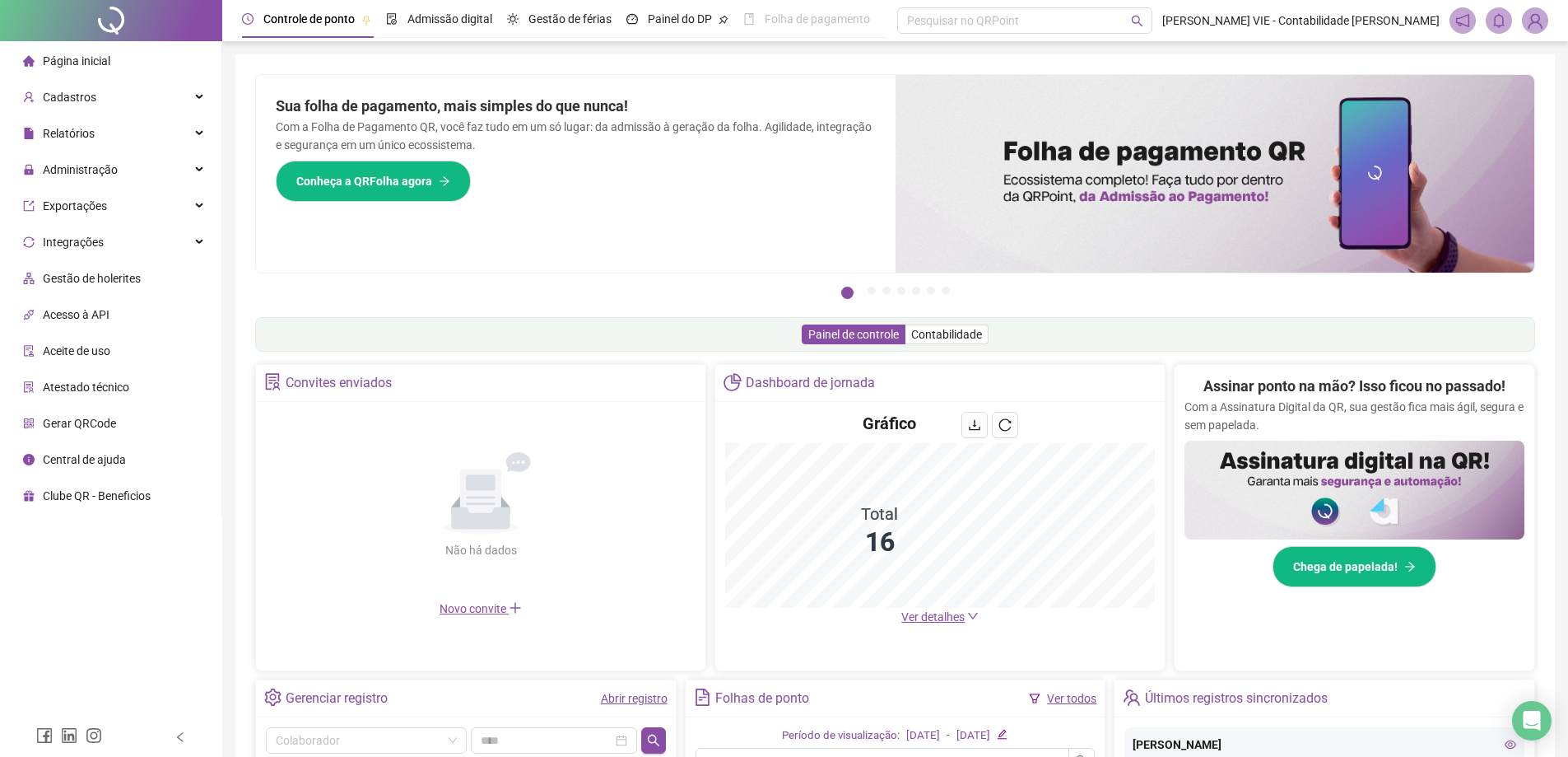
click at [941, 85] on img at bounding box center [1215, 174] width 639 height 198
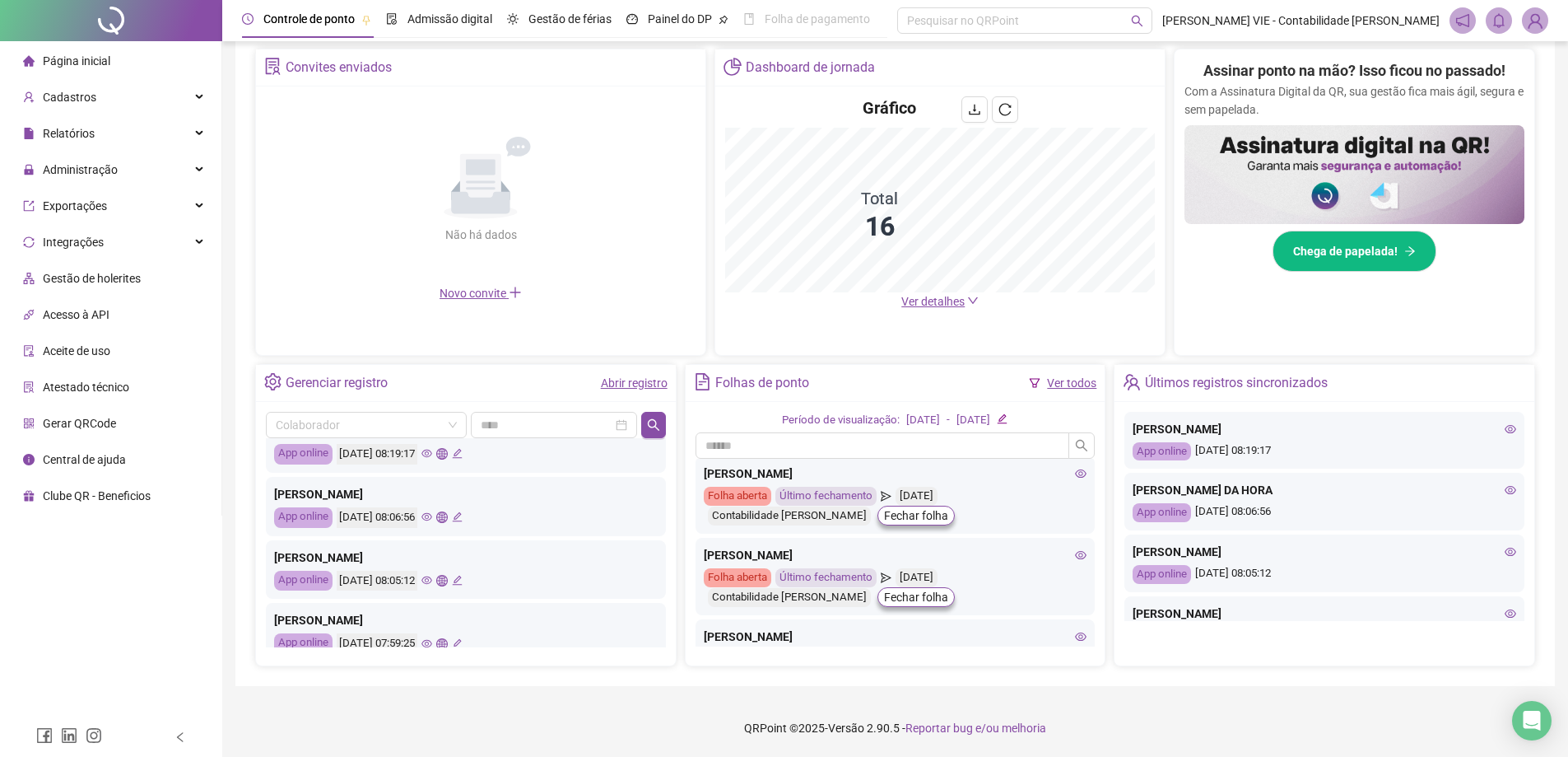
scroll to position [165, 0]
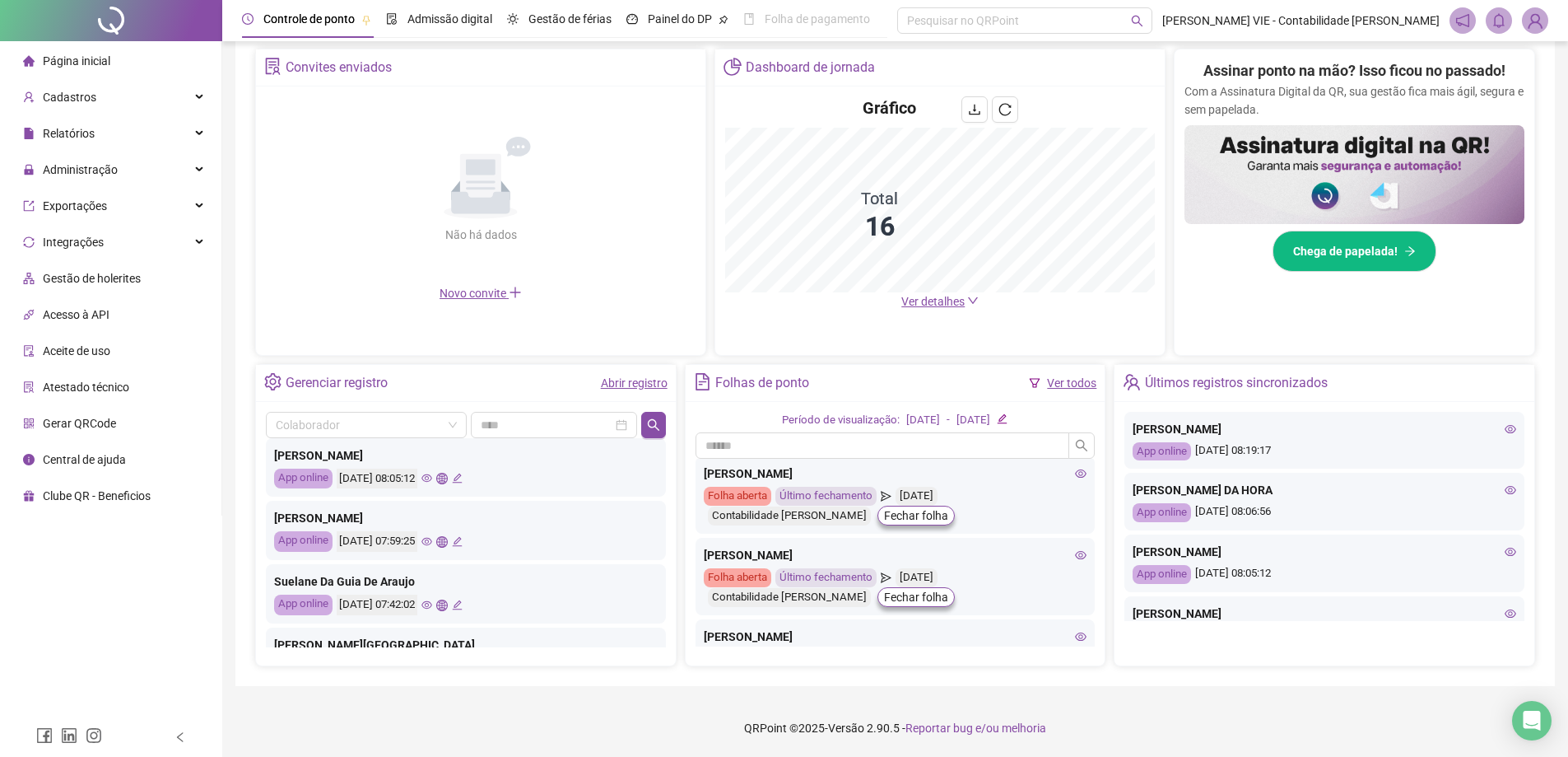
click at [97, 499] on span "Clube QR - Beneficios" at bounding box center [96, 495] width 108 height 13
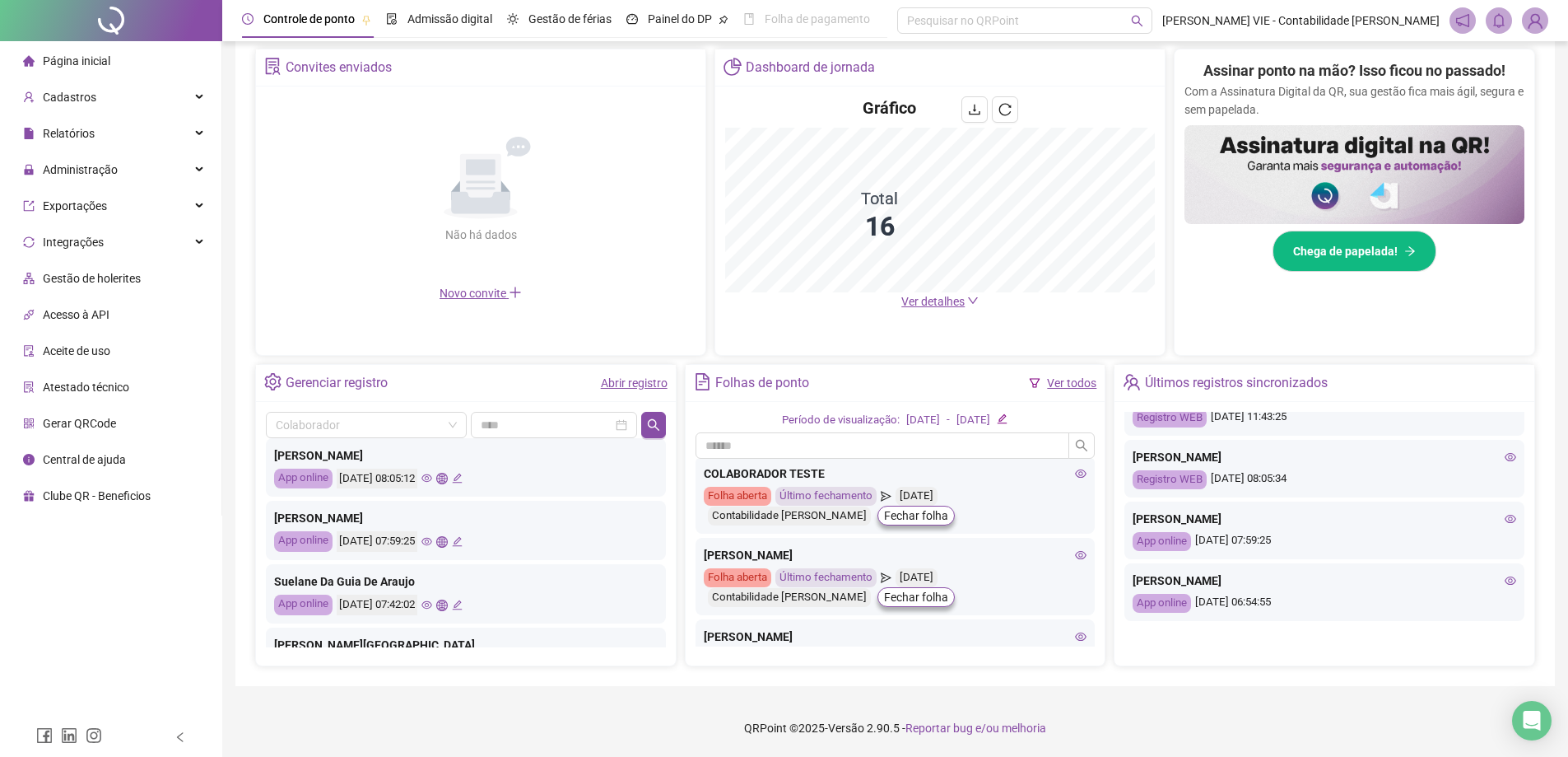
scroll to position [82, 0]
